Goal: Check status: Check status

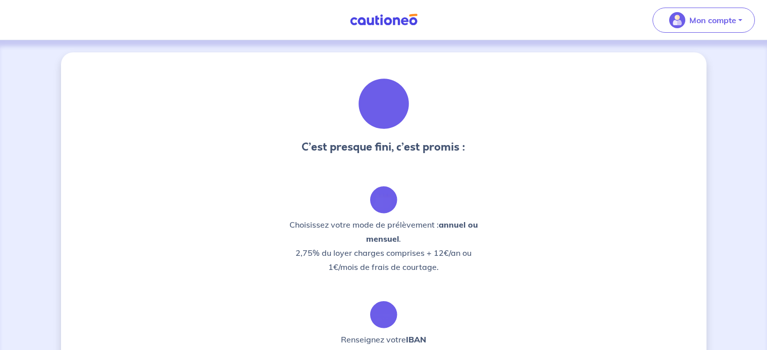
click at [690, 19] on p "Mon compte" at bounding box center [712, 20] width 47 height 12
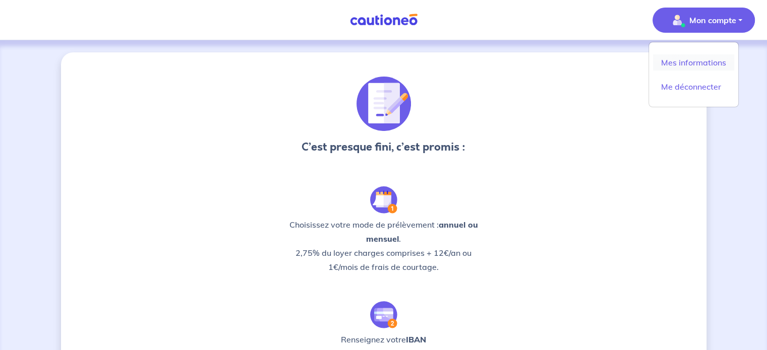
click at [686, 60] on link "Mes informations" at bounding box center [693, 62] width 81 height 16
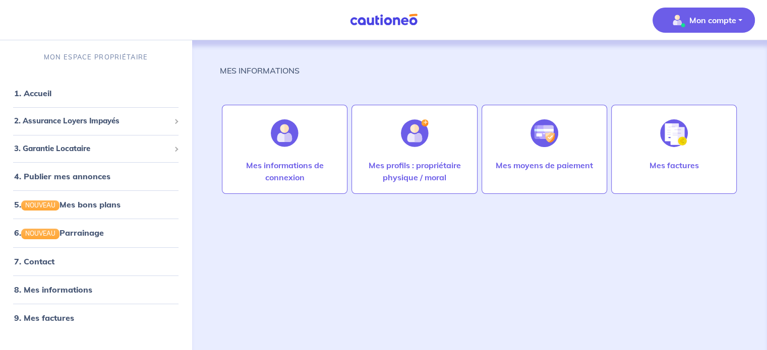
click at [575, 87] on div "MES INFORMATIONS Mes informations de connexion Mes profils : propriétaire physi…" at bounding box center [479, 185] width 519 height 291
click at [71, 122] on span "2. Assurance Loyers Impayés" at bounding box center [92, 121] width 156 height 12
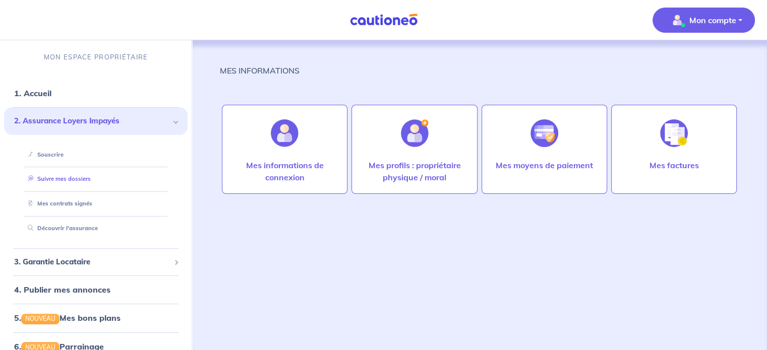
click at [79, 182] on link "Suivre mes dossiers" at bounding box center [57, 178] width 67 height 7
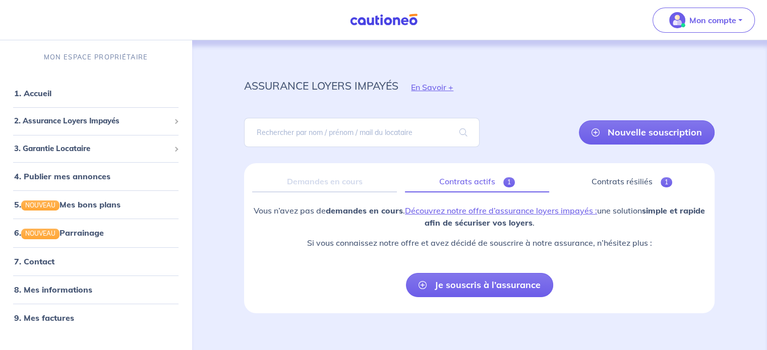
click at [473, 181] on link "Contrats actifs 1" at bounding box center [477, 181] width 144 height 21
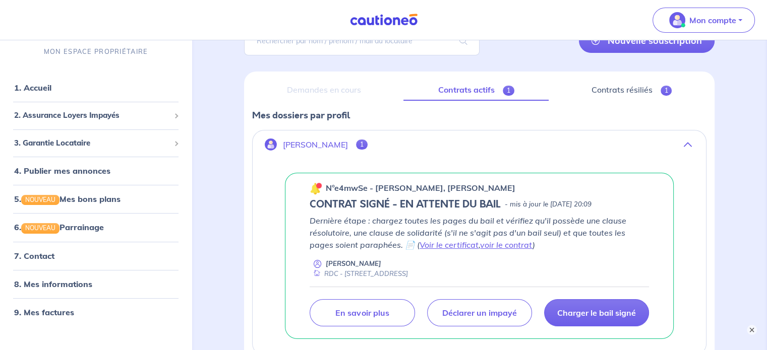
scroll to position [91, 0]
click at [641, 88] on link "Contrats résiliés 1" at bounding box center [632, 90] width 150 height 21
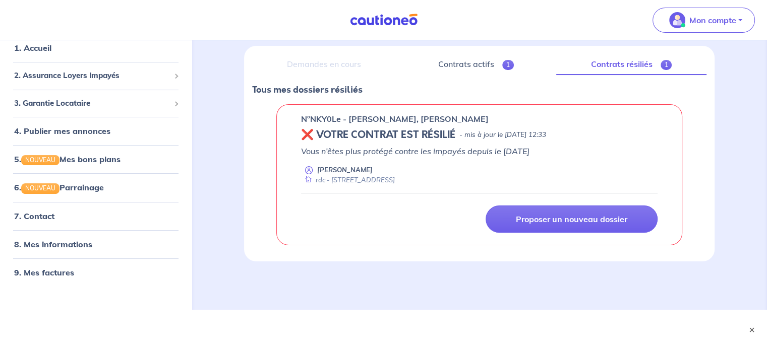
scroll to position [116, 0]
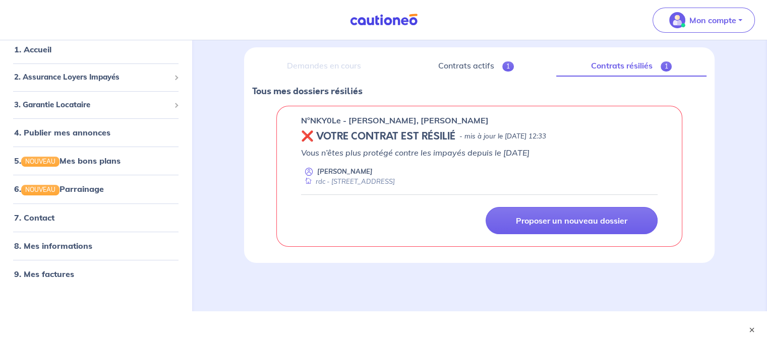
click at [329, 66] on div "Demandes en cours" at bounding box center [323, 65] width 143 height 21
click at [425, 70] on link "Contrats actifs 1" at bounding box center [475, 65] width 145 height 21
